Goal: Task Accomplishment & Management: Complete application form

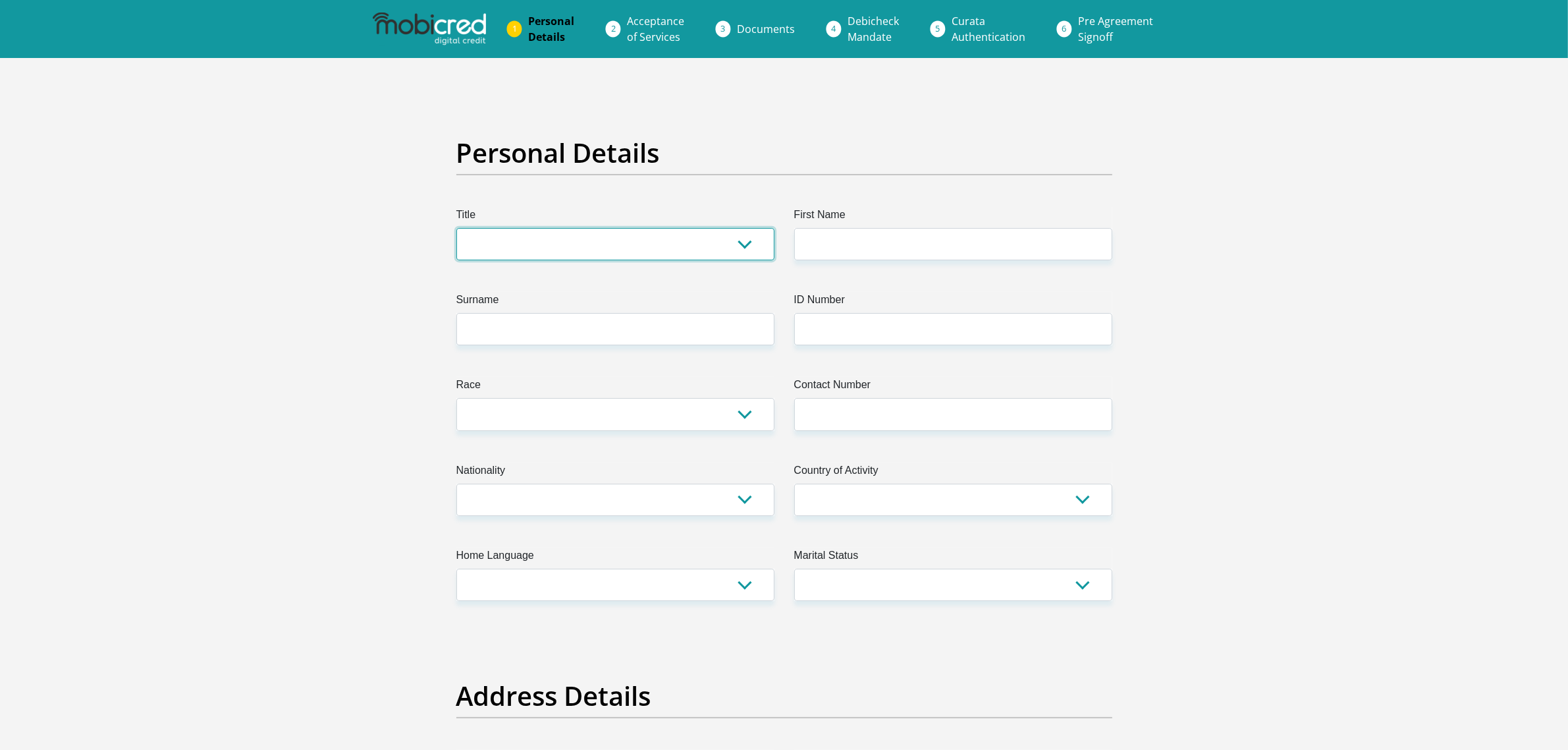
click at [580, 261] on select "Mr Ms Mrs Dr [PERSON_NAME]" at bounding box center [615, 244] width 318 height 32
select select "Mr"
click at [468, 261] on select "Mr Ms Mrs Dr [PERSON_NAME]" at bounding box center [615, 244] width 318 height 32
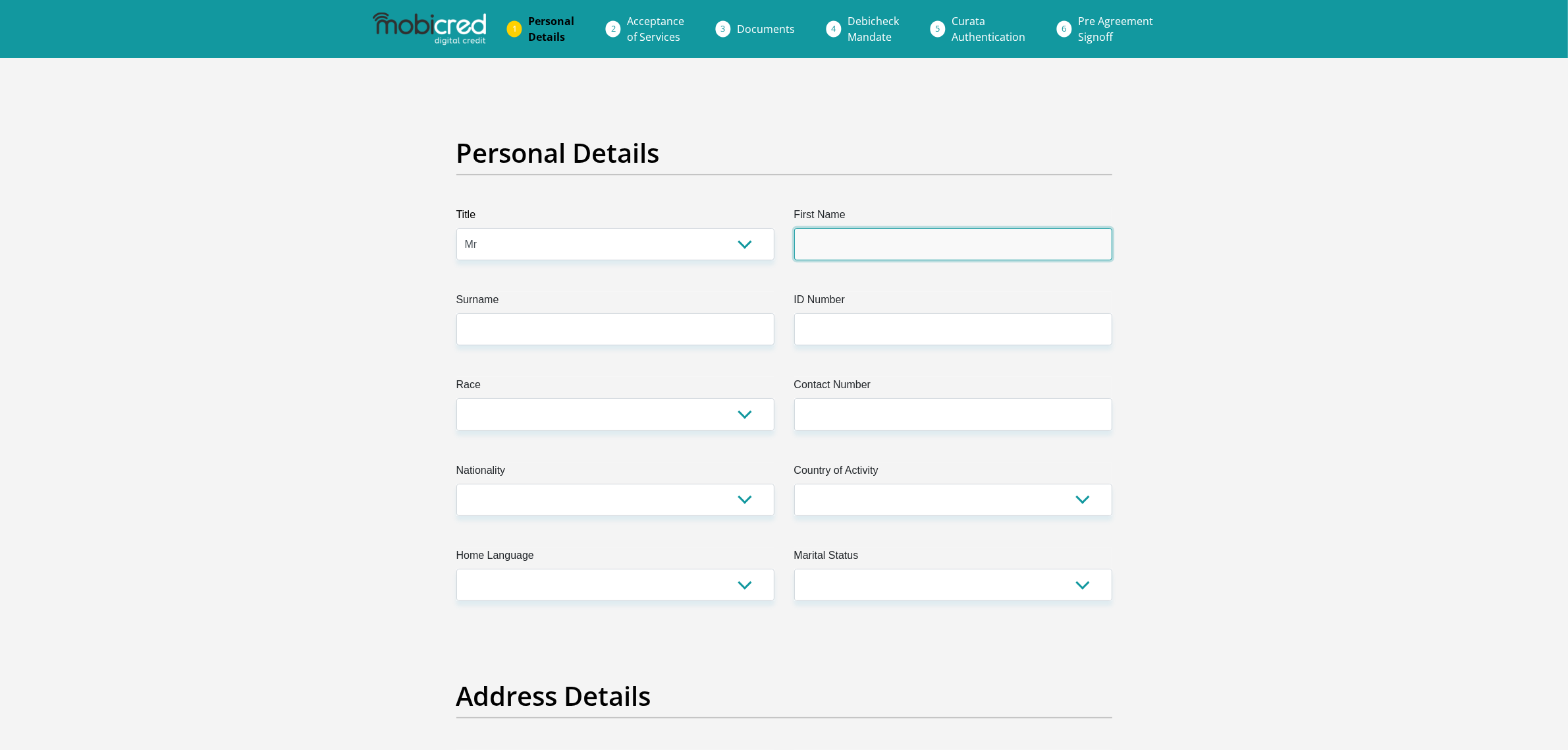
click at [916, 261] on input "First Name" at bounding box center [953, 244] width 318 height 32
type input "Jaoquim"
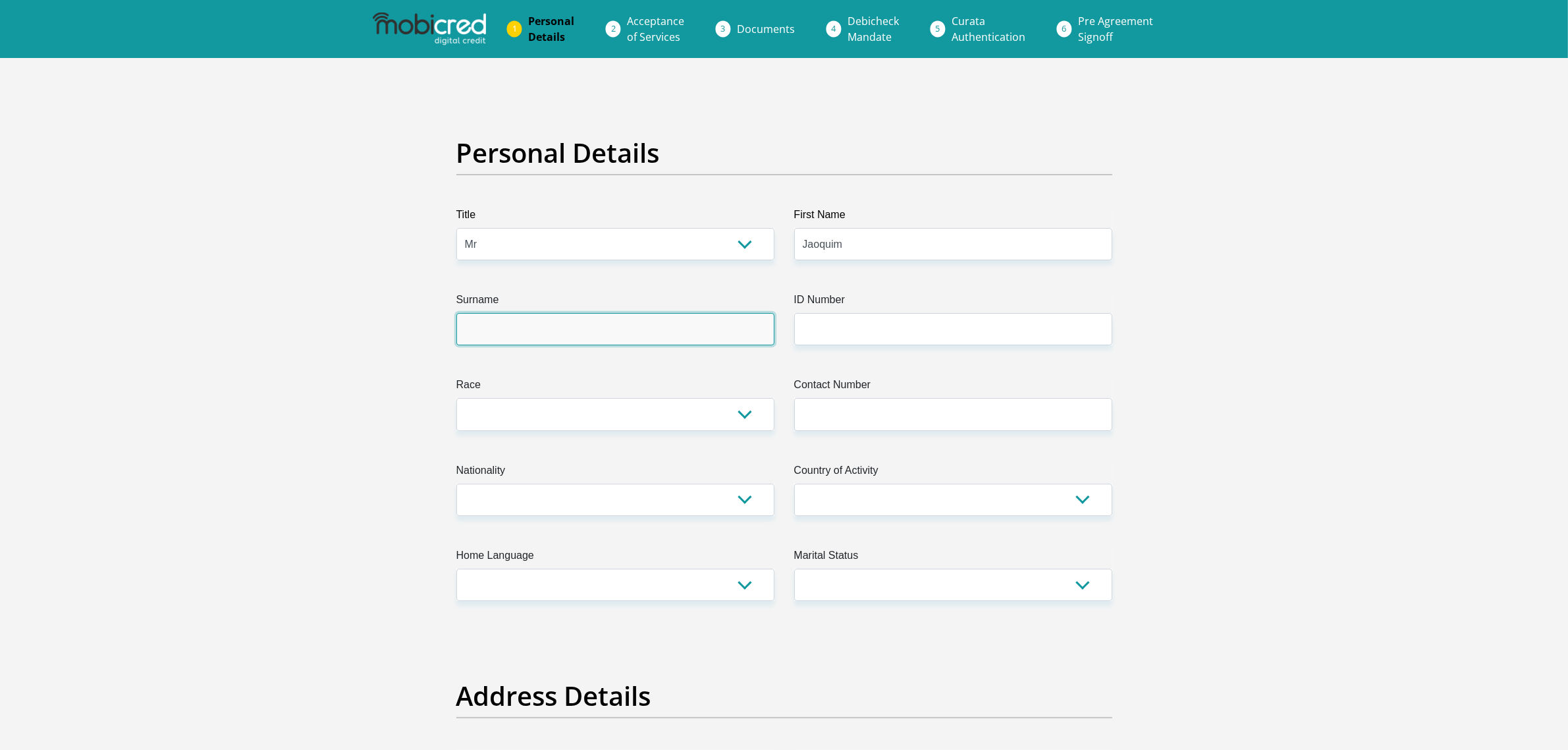
click at [614, 345] on input "Surname" at bounding box center [615, 329] width 318 height 32
type input "Mooloo"
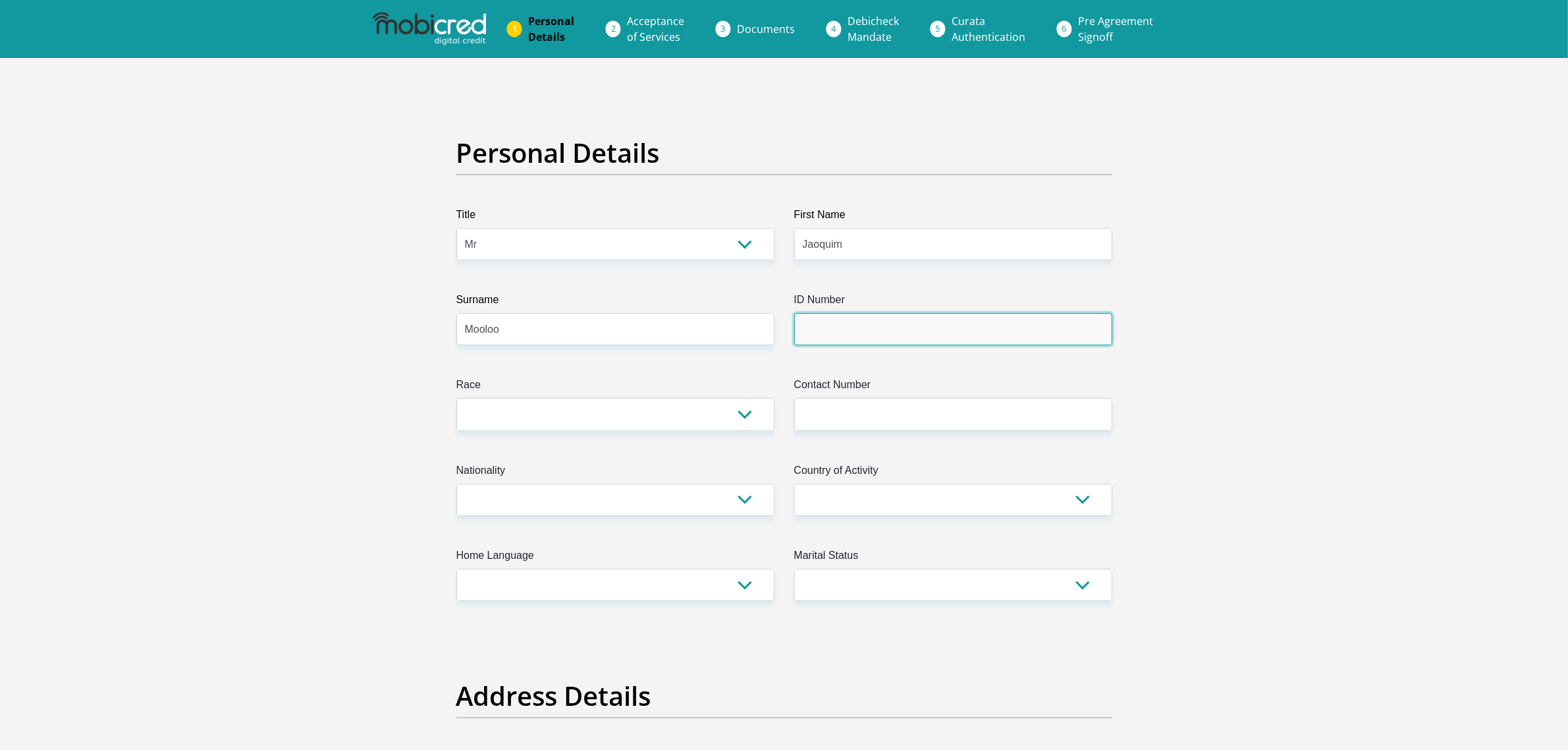
click at [838, 345] on input "ID Number" at bounding box center [953, 329] width 318 height 32
type input "0102255195087"
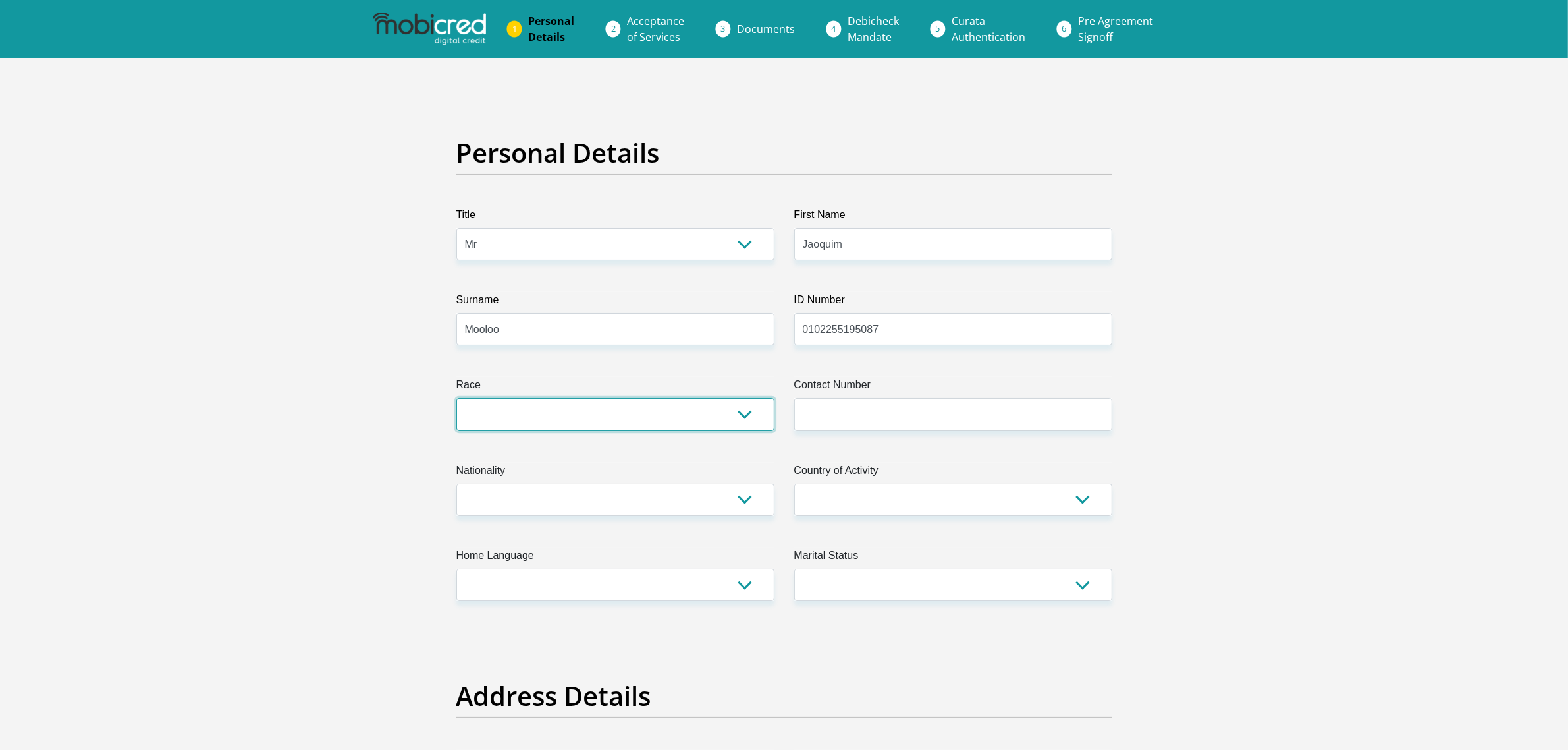
click at [581, 431] on select "Black Coloured Indian White Other" at bounding box center [615, 414] width 318 height 32
select select "3"
click at [468, 431] on select "Black Coloured Indian White Other" at bounding box center [615, 414] width 318 height 32
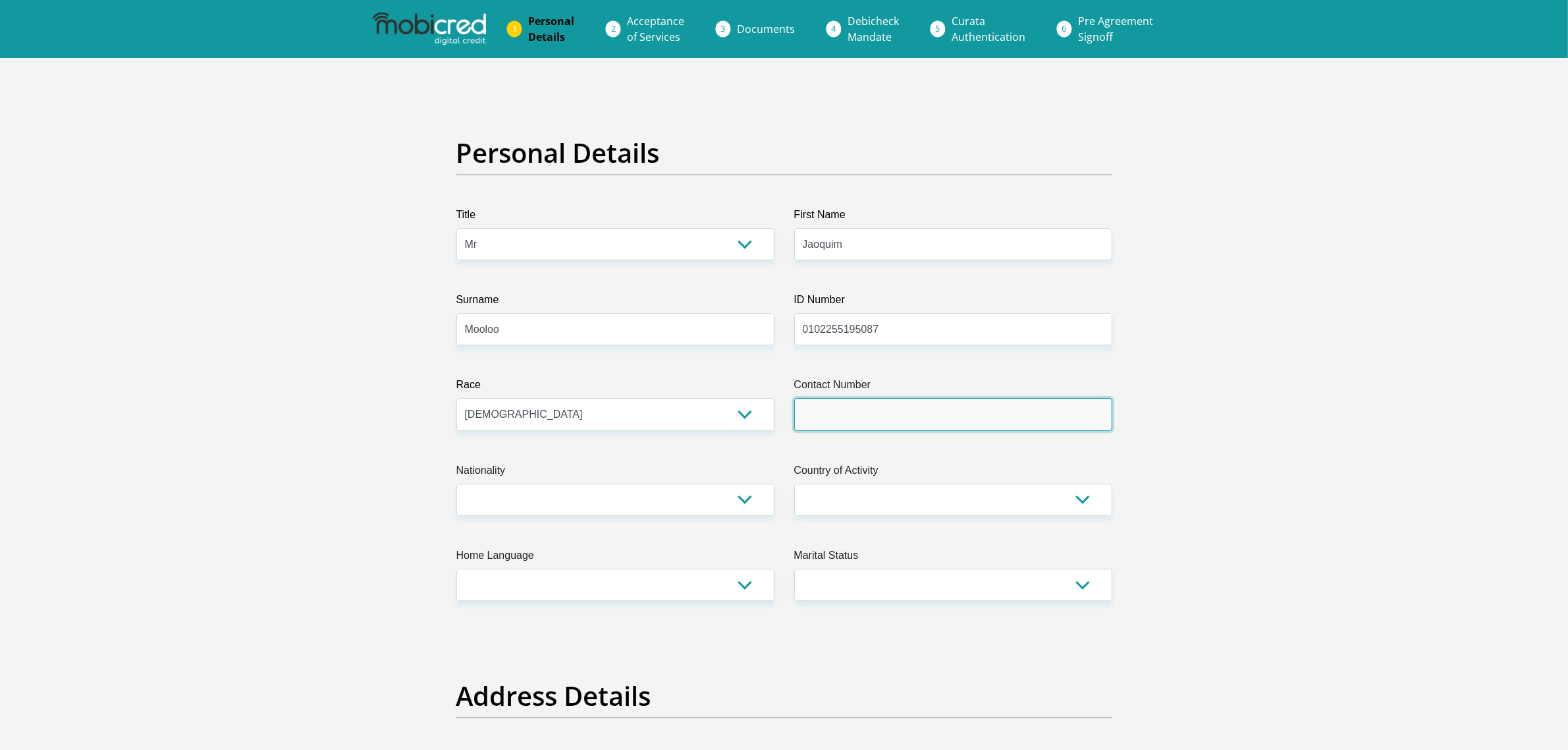
click at [864, 431] on input "Contact Number" at bounding box center [953, 414] width 318 height 32
type input "0812100896"
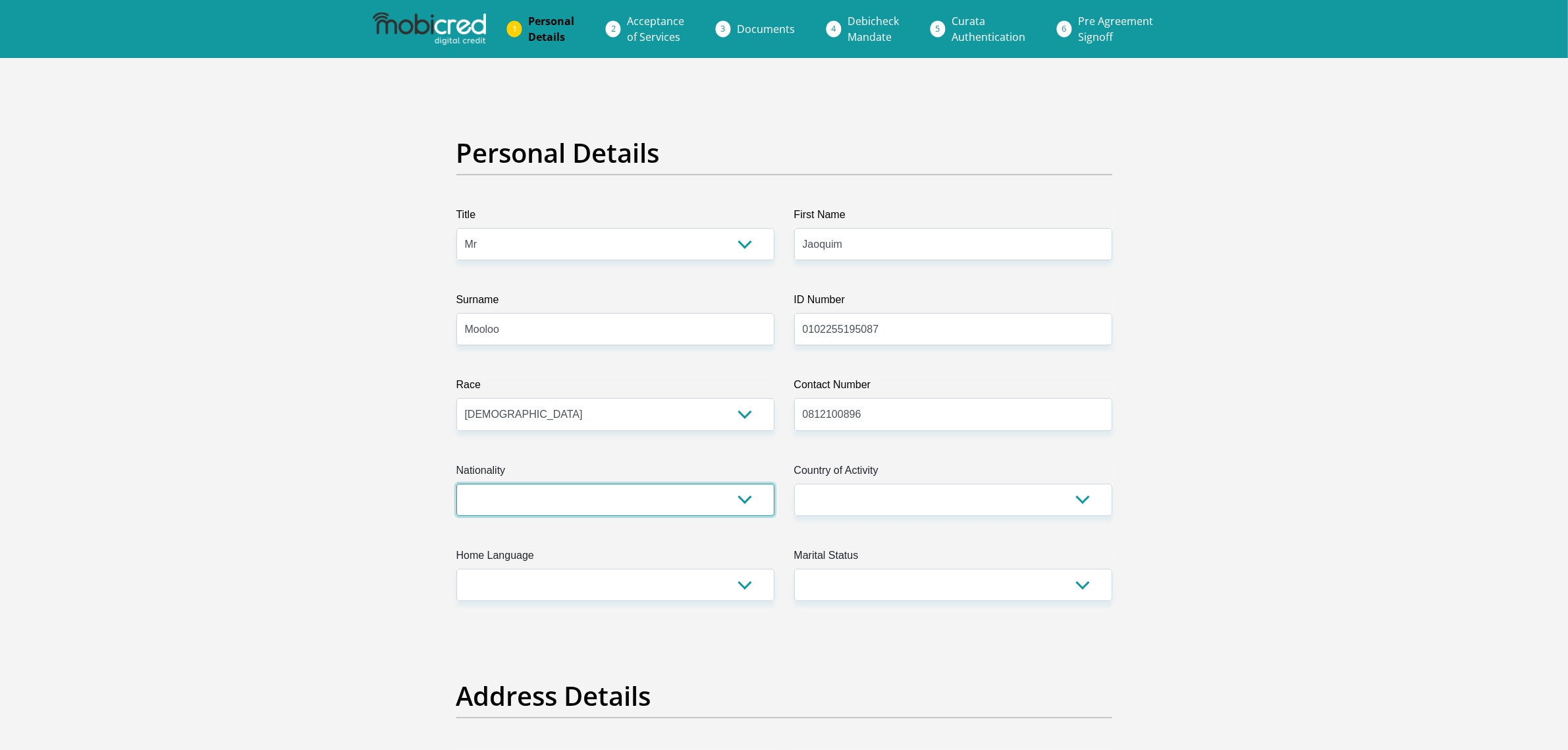
click at [604, 516] on select "[GEOGRAPHIC_DATA] [GEOGRAPHIC_DATA] [GEOGRAPHIC_DATA] [GEOGRAPHIC_DATA] [GEOGRA…" at bounding box center [615, 500] width 318 height 32
select select "ZAF"
click at [468, 516] on select "[GEOGRAPHIC_DATA] [GEOGRAPHIC_DATA] [GEOGRAPHIC_DATA] [GEOGRAPHIC_DATA] [GEOGRA…" at bounding box center [615, 500] width 318 height 32
click at [903, 516] on select "[GEOGRAPHIC_DATA] [GEOGRAPHIC_DATA] [GEOGRAPHIC_DATA] [GEOGRAPHIC_DATA] [GEOGRA…" at bounding box center [953, 500] width 318 height 32
select select "ZAF"
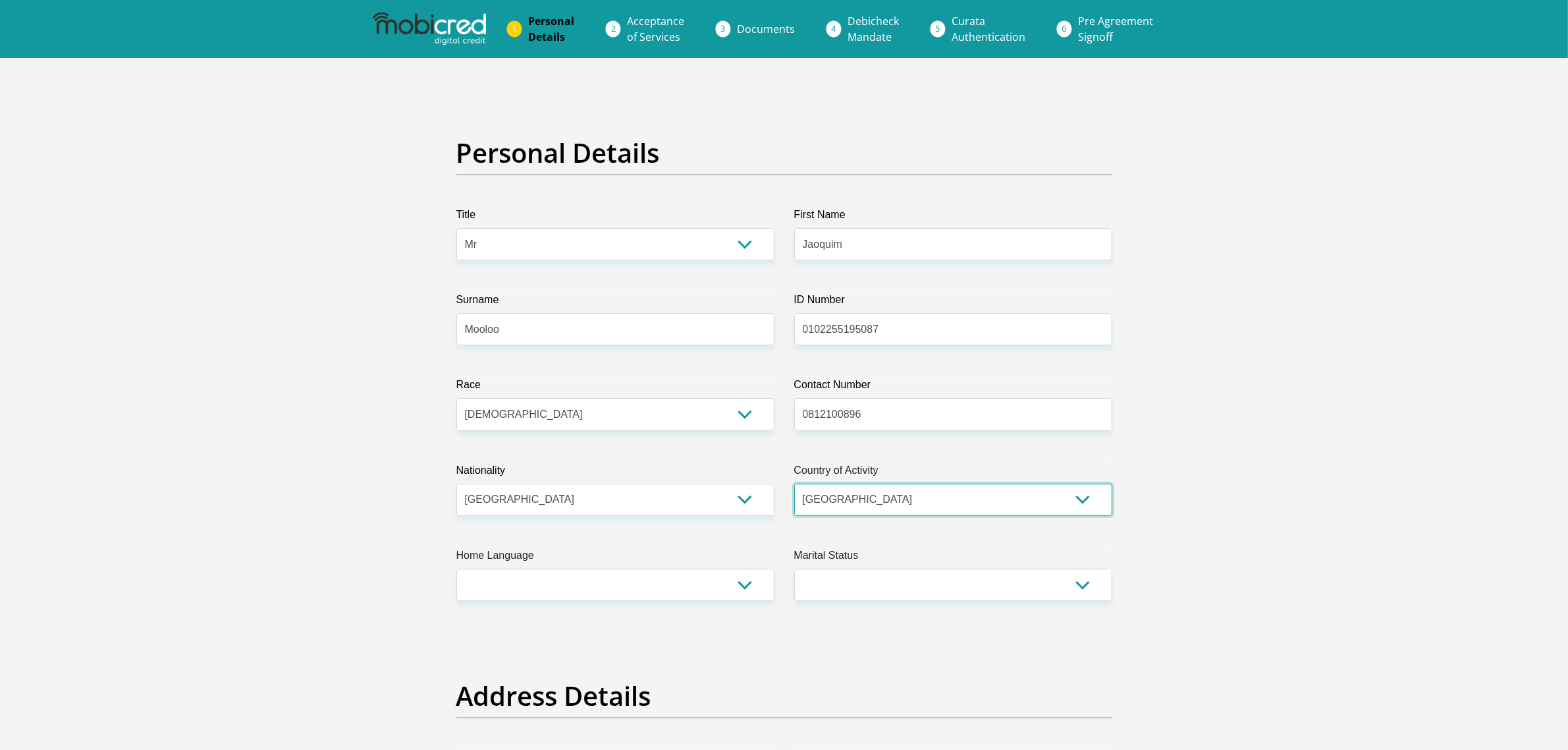
click at [794, 516] on select "[GEOGRAPHIC_DATA] [GEOGRAPHIC_DATA] [GEOGRAPHIC_DATA] [GEOGRAPHIC_DATA] [GEOGRA…" at bounding box center [953, 500] width 318 height 32
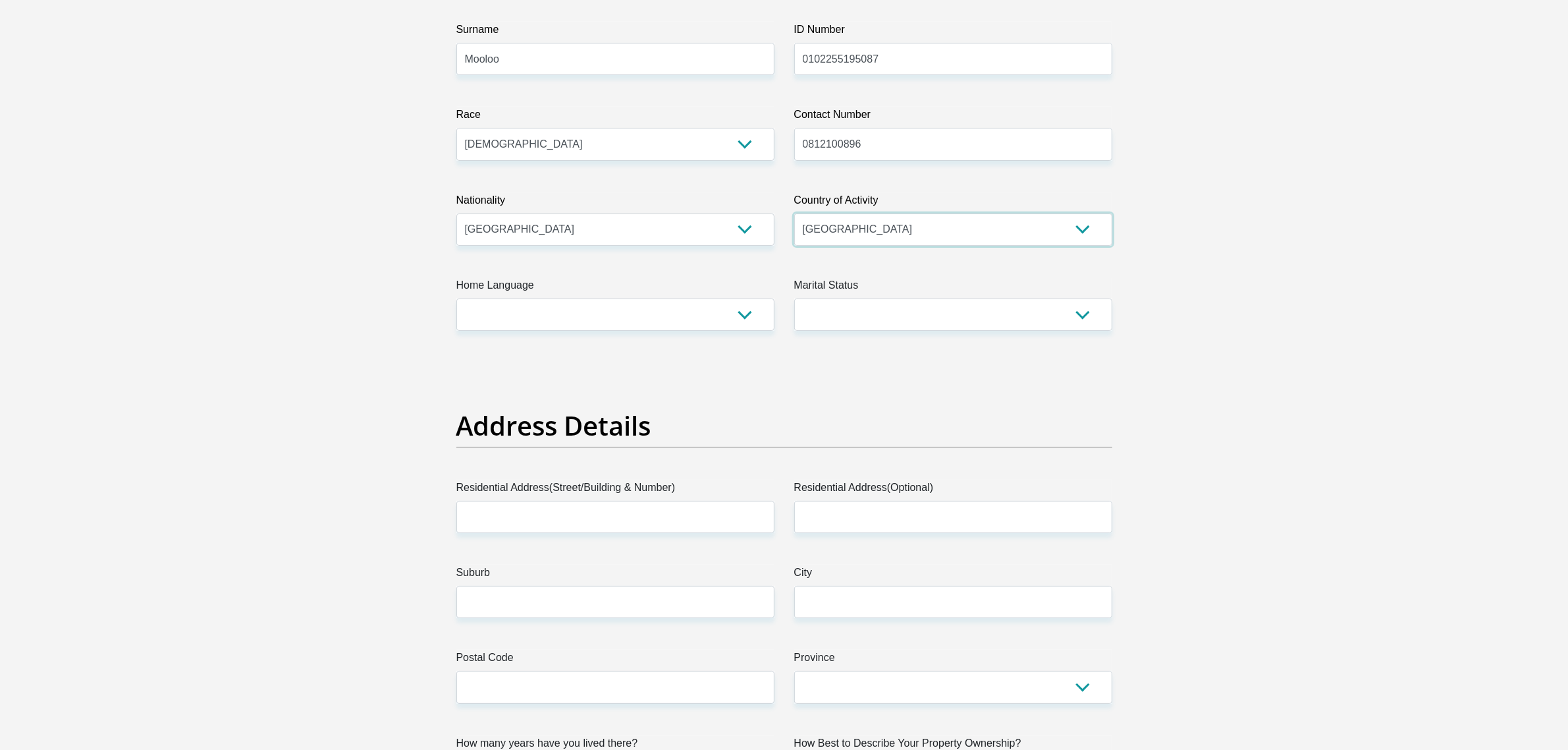
scroll to position [274, 0]
click at [720, 327] on select "Afrikaans English Sepedi South Ndebele Southern Sotho Swati Tsonga Tswana Venda…" at bounding box center [615, 310] width 318 height 32
select select "eng"
click at [468, 327] on select "Afrikaans English Sepedi South Ndebele Southern Sotho Swati Tsonga Tswana Venda…" at bounding box center [615, 310] width 318 height 32
click at [861, 327] on select "Married ANC Single Divorced Widowed Married COP or Customary Law" at bounding box center [953, 310] width 318 height 32
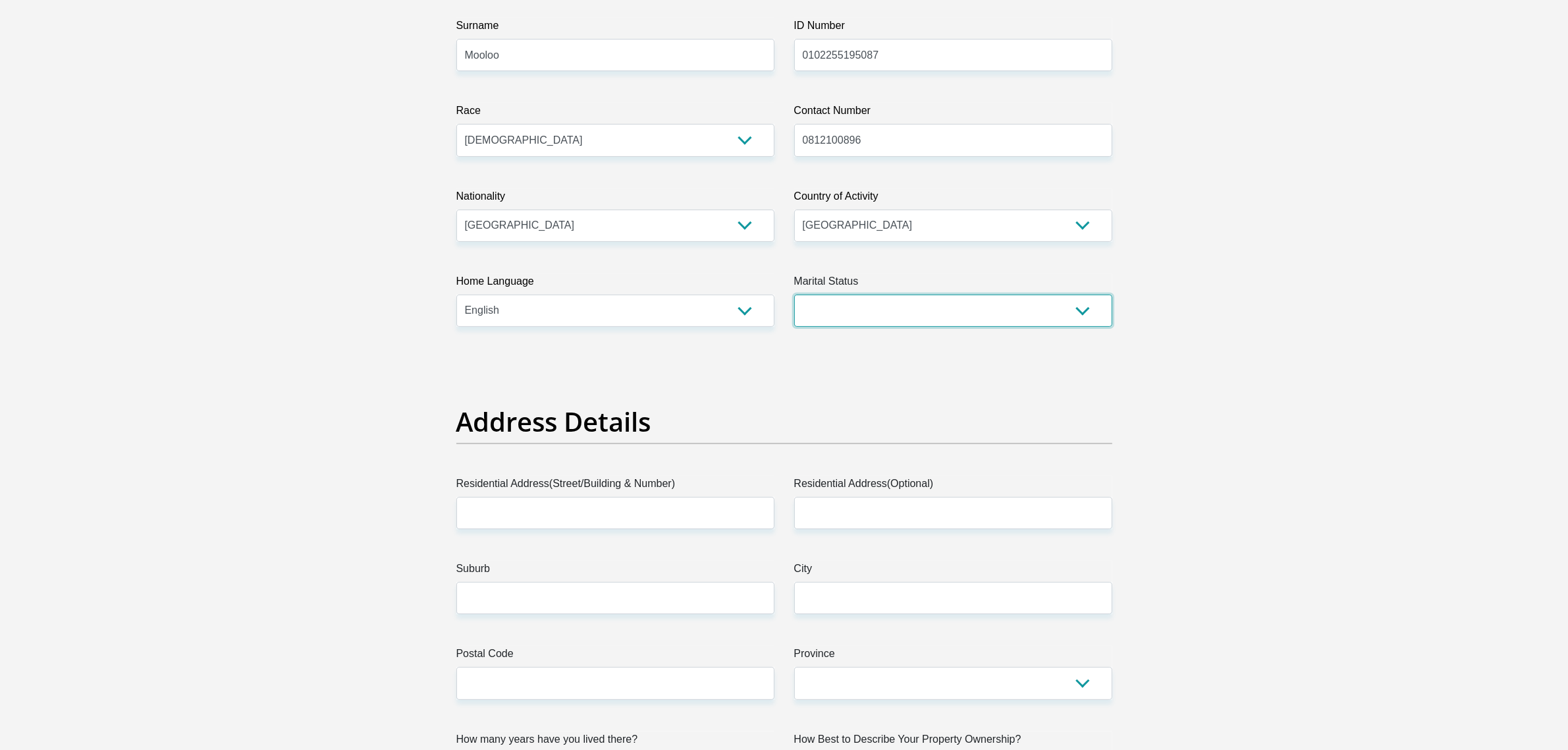
select select "2"
click at [794, 327] on select "Married ANC Single Divorced Widowed Married COP or Customary Law" at bounding box center [953, 310] width 318 height 32
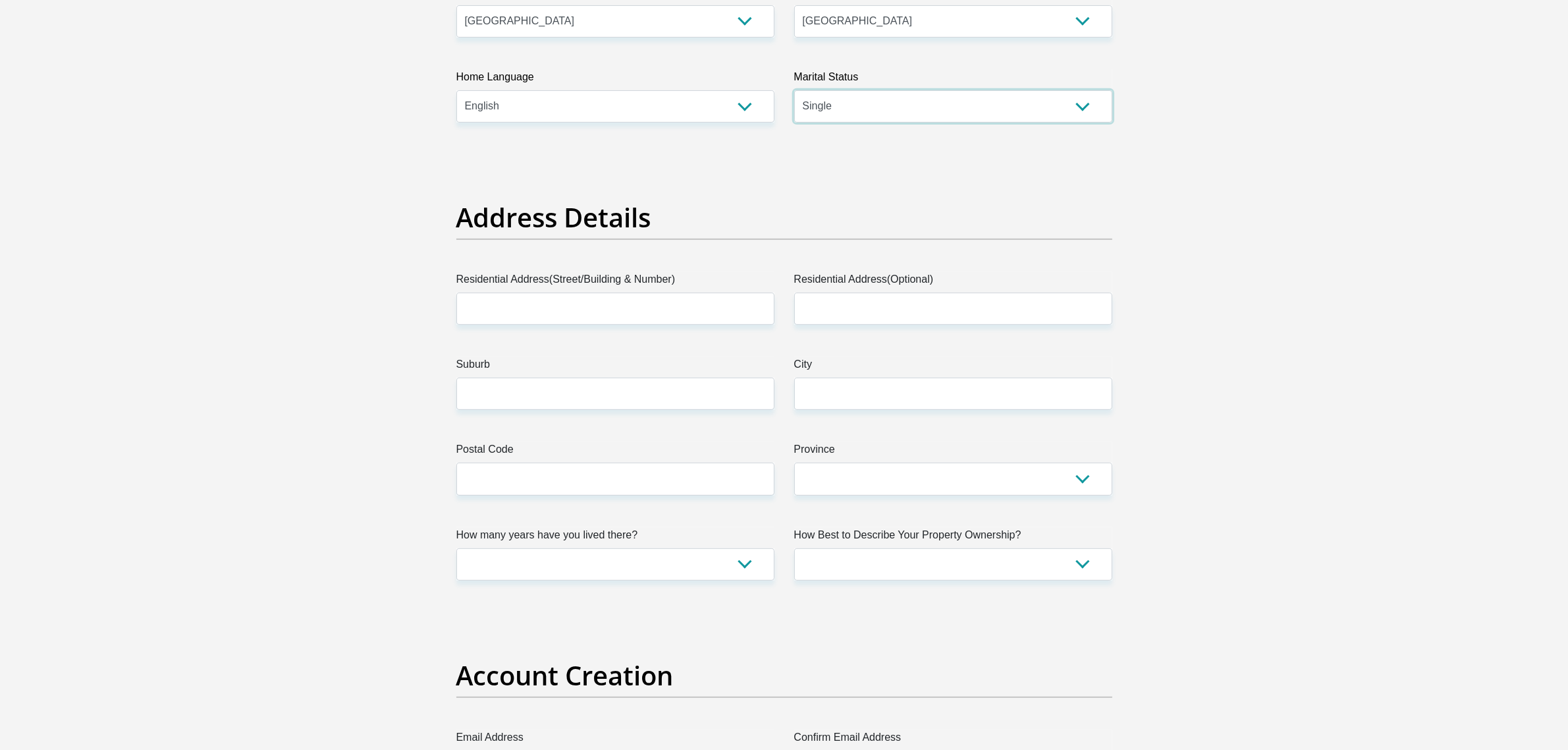
scroll to position [384, 0]
